Goal: Check status

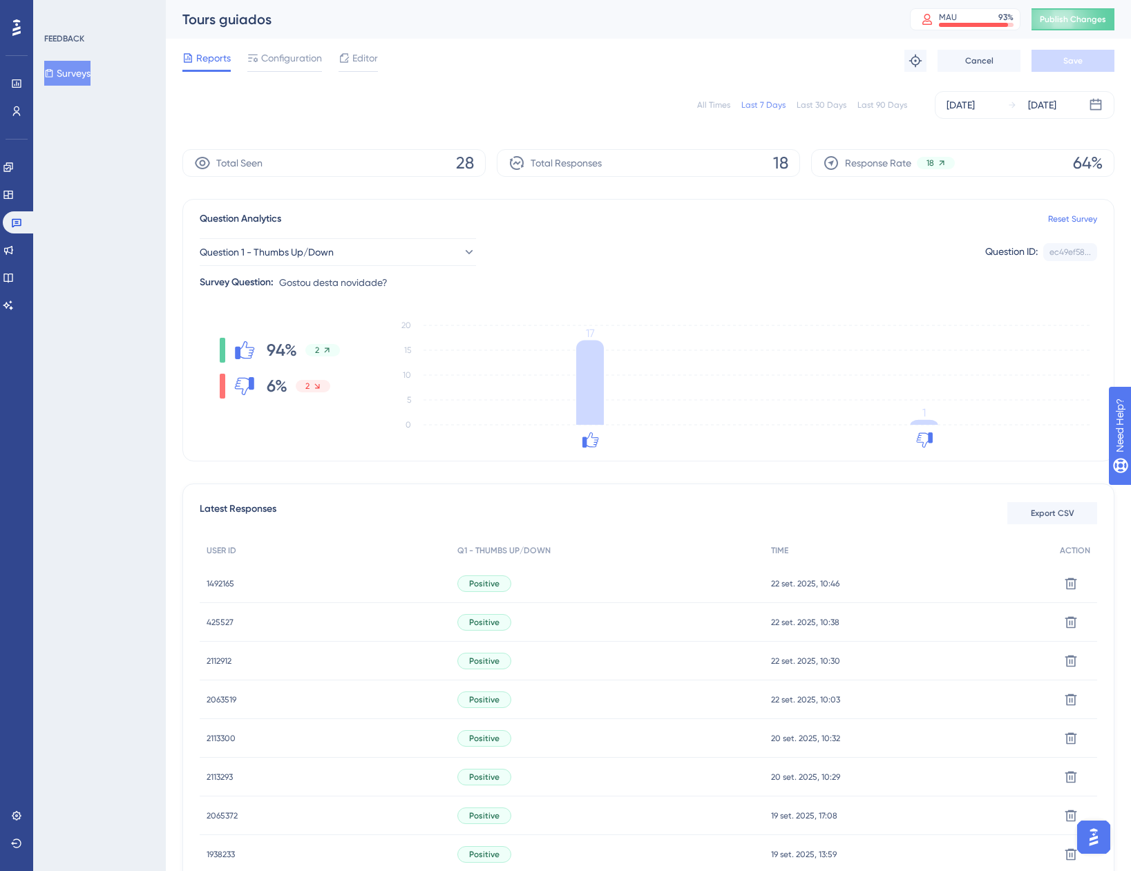
click at [215, 582] on span "1492165" at bounding box center [221, 583] width 28 height 11
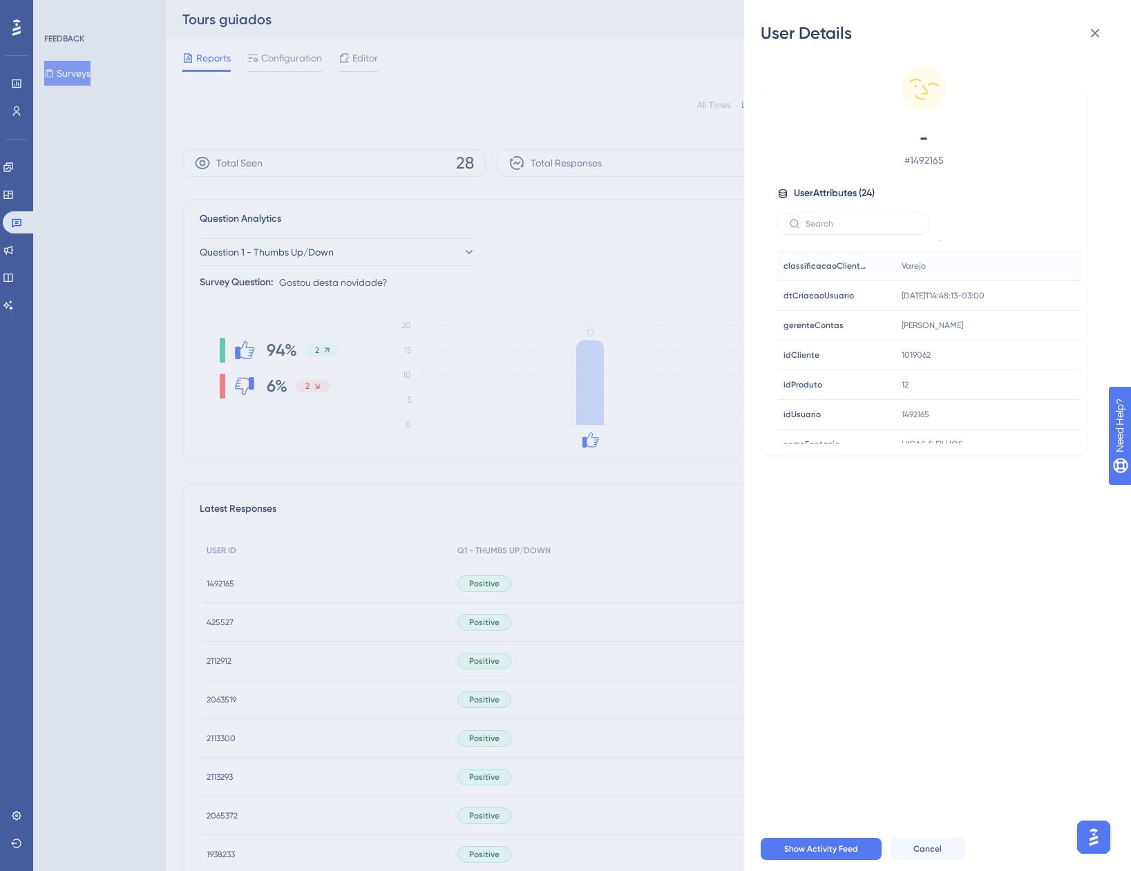
scroll to position [414, 0]
click at [1093, 28] on icon at bounding box center [1095, 33] width 17 height 17
